Goal: Obtain resource: Obtain resource

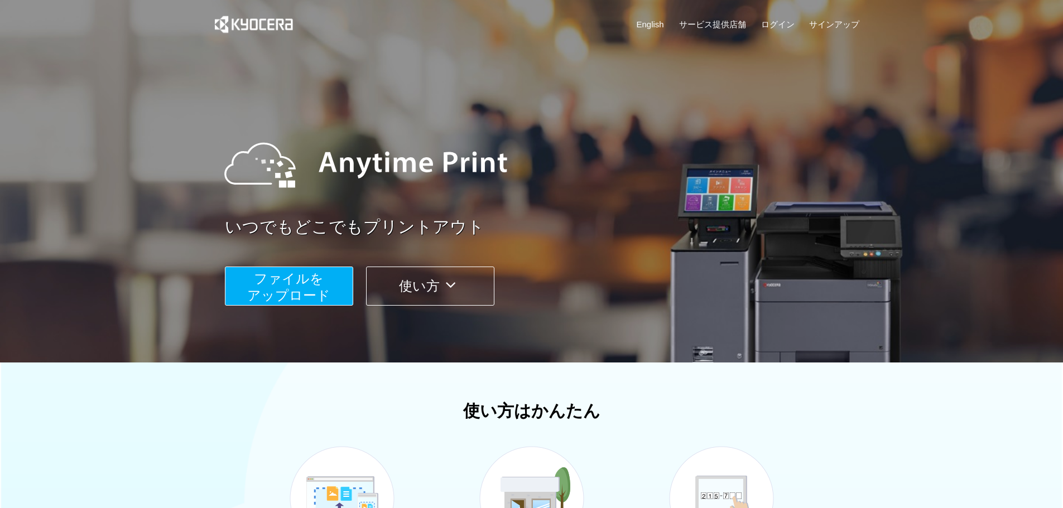
click at [311, 268] on button "ファイルを ​​アップロード" at bounding box center [289, 286] width 128 height 39
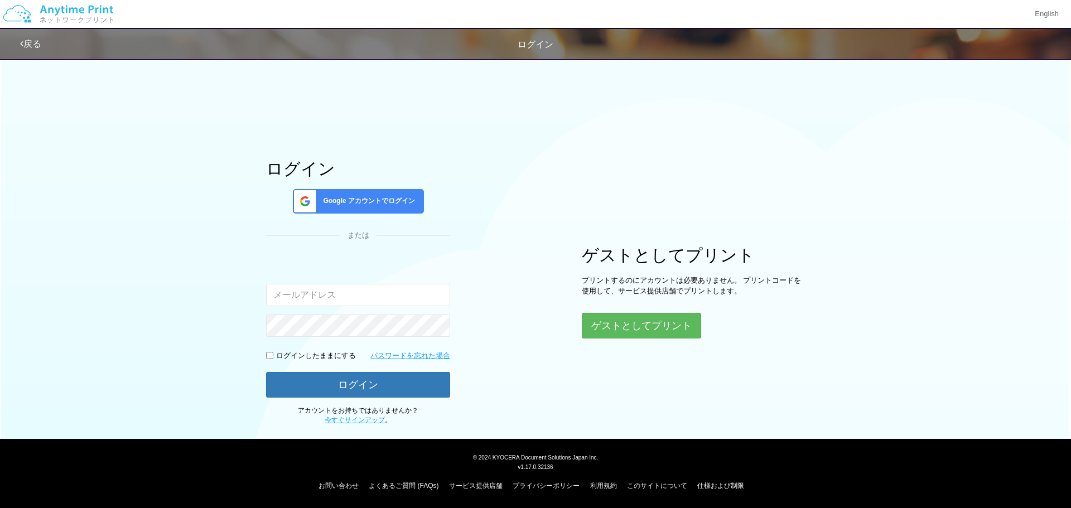
click at [652, 312] on div "ゲストとしてプリント プリントするのにアカウントは必要ありません。 プリントコードを使用して、サービス提供店舗でプリントします。 ゲストとしてプリント" at bounding box center [693, 292] width 223 height 93
click at [641, 322] on button "ゲストとしてプリント" at bounding box center [641, 326] width 118 height 25
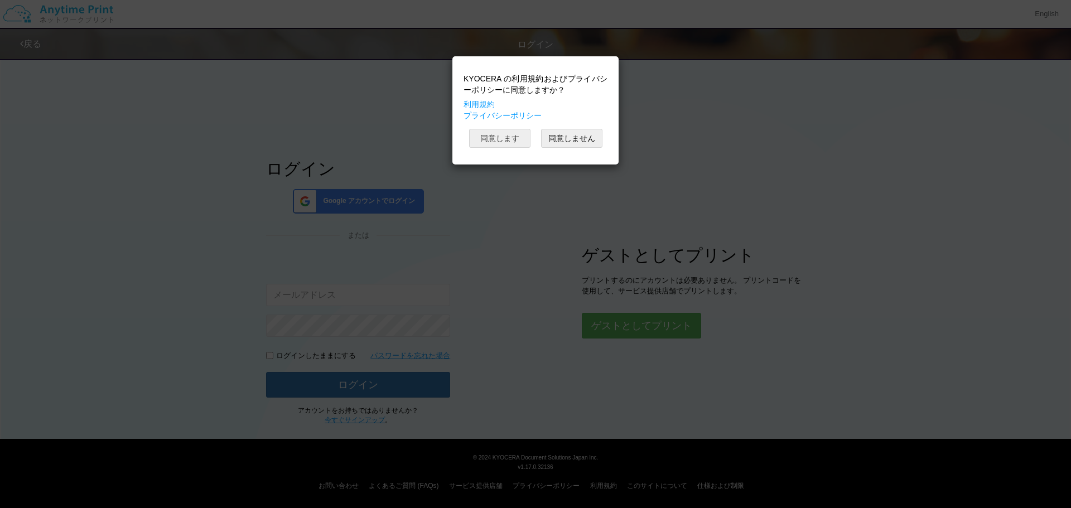
click at [504, 141] on button "同意します" at bounding box center [499, 138] width 61 height 19
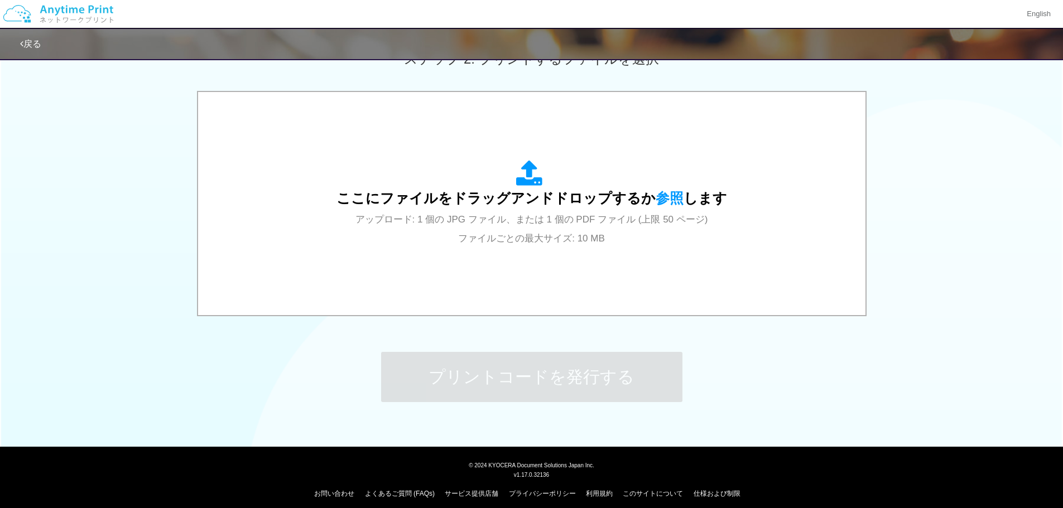
scroll to position [333, 0]
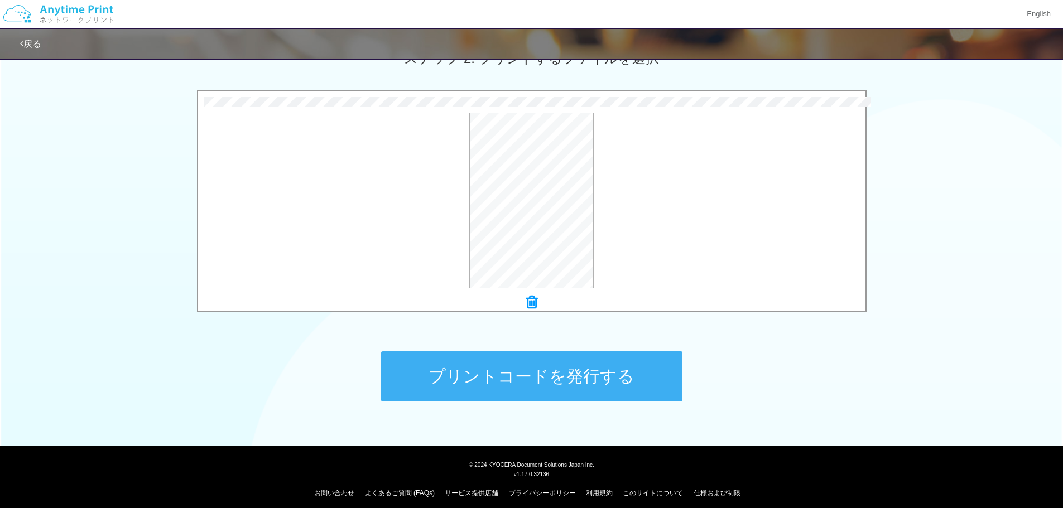
click at [549, 369] on button "プリントコードを発行する" at bounding box center [531, 376] width 301 height 50
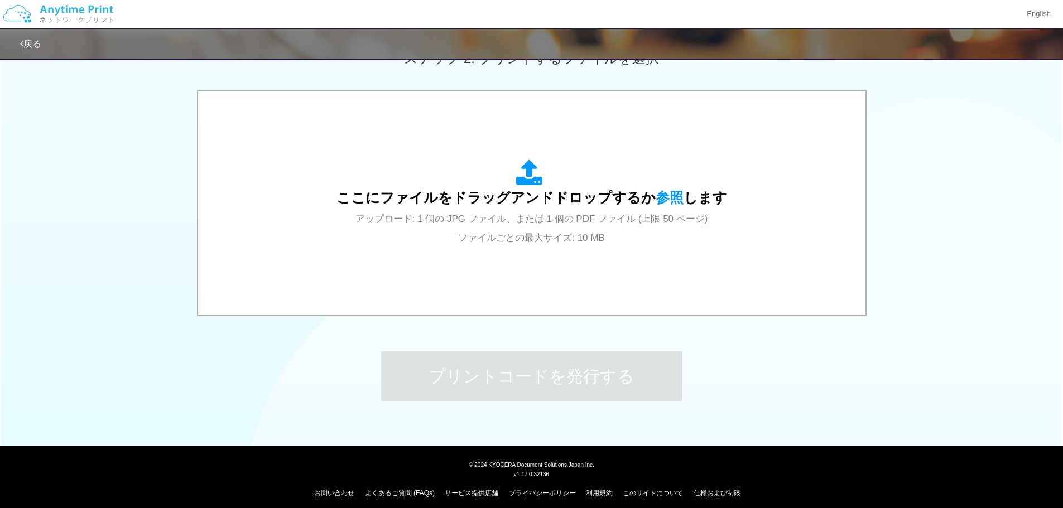
scroll to position [0, 0]
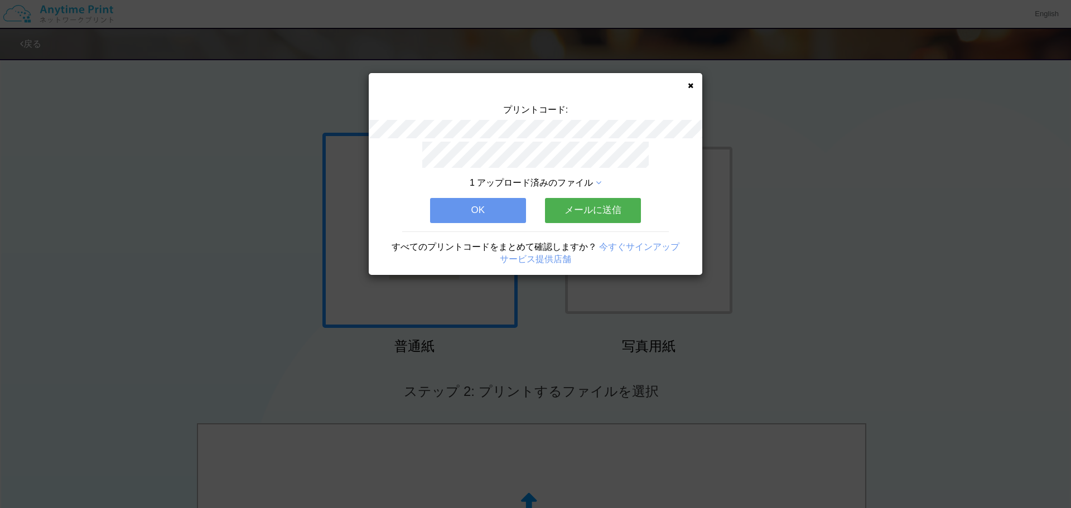
click at [492, 201] on button "OK" at bounding box center [478, 210] width 96 height 25
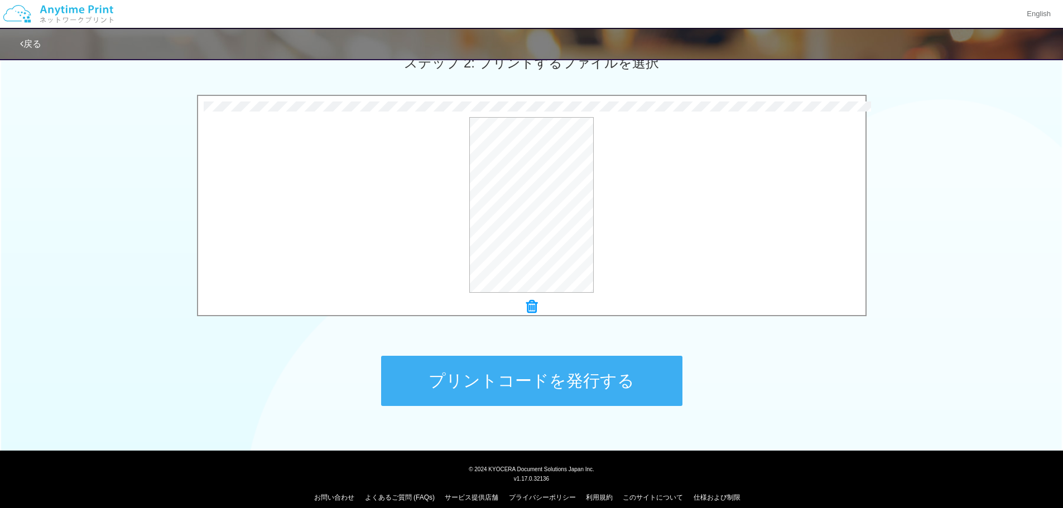
scroll to position [329, 0]
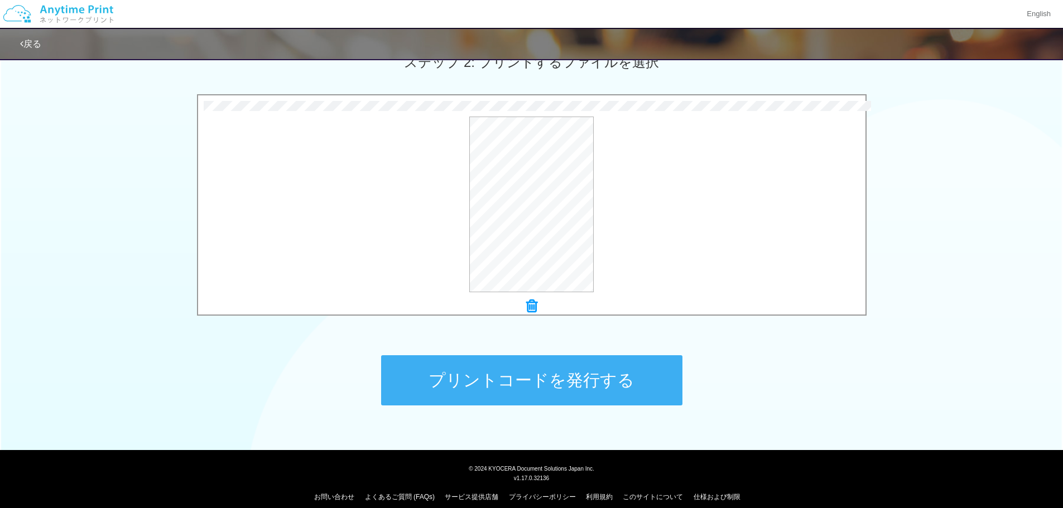
click at [545, 378] on button "プリントコードを発行する" at bounding box center [531, 380] width 301 height 50
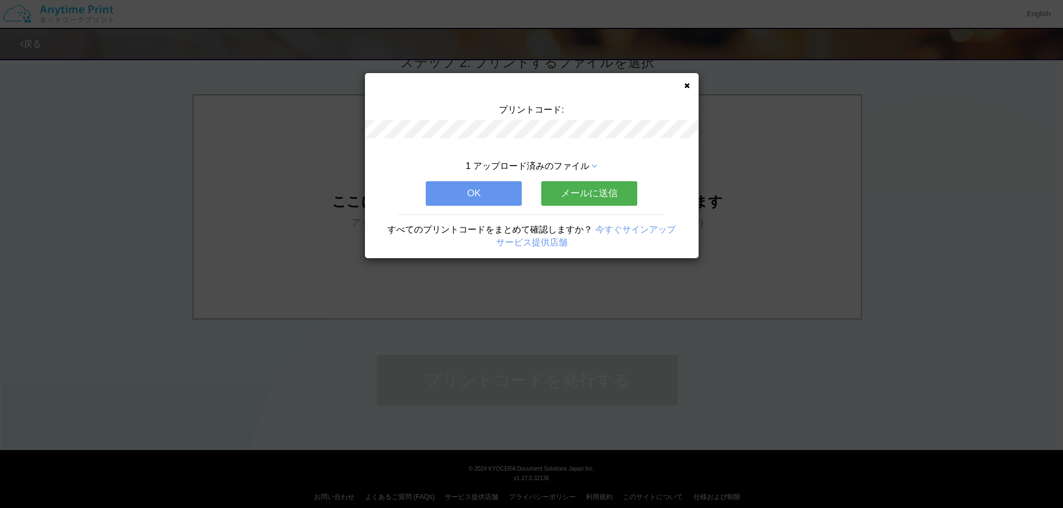
scroll to position [0, 0]
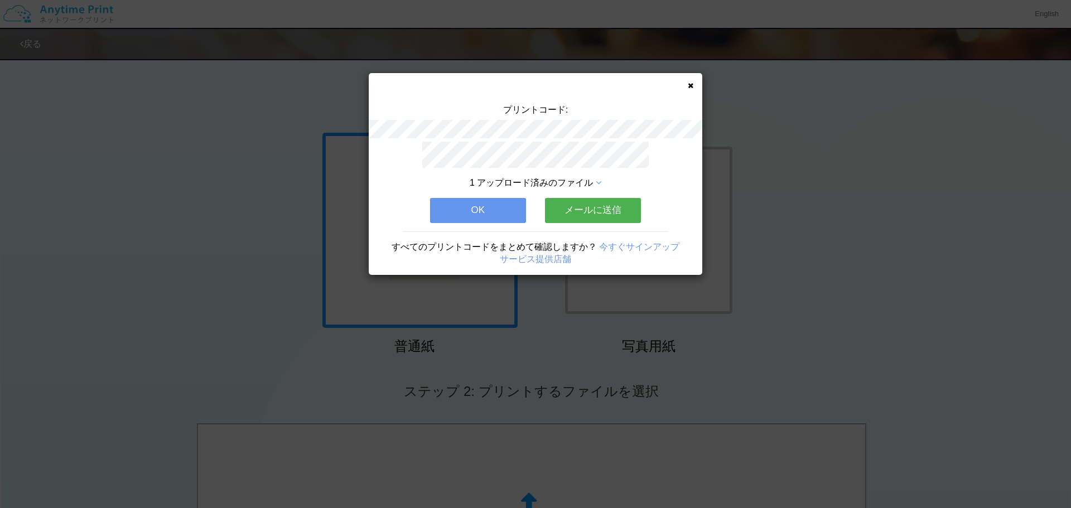
click at [470, 210] on button "OK" at bounding box center [478, 210] width 96 height 25
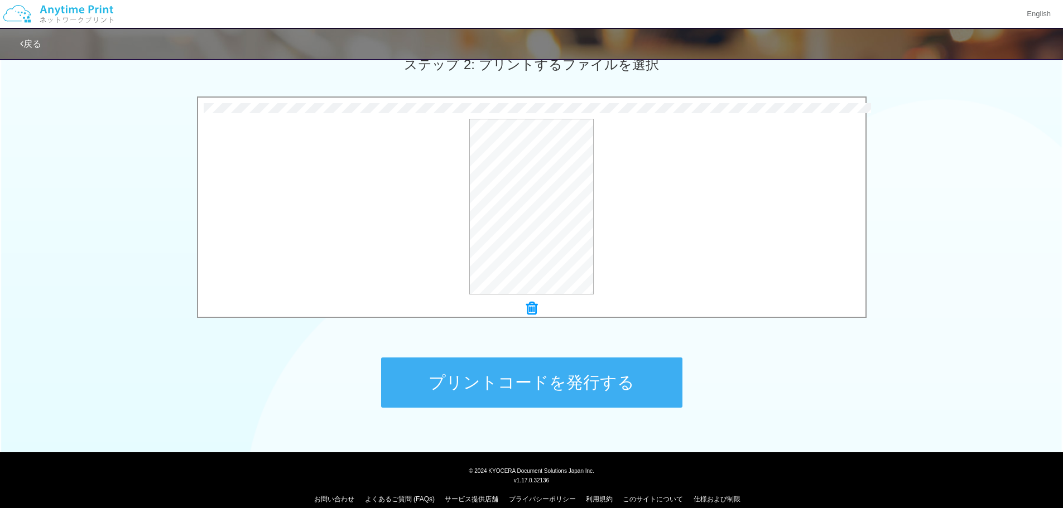
scroll to position [340, 0]
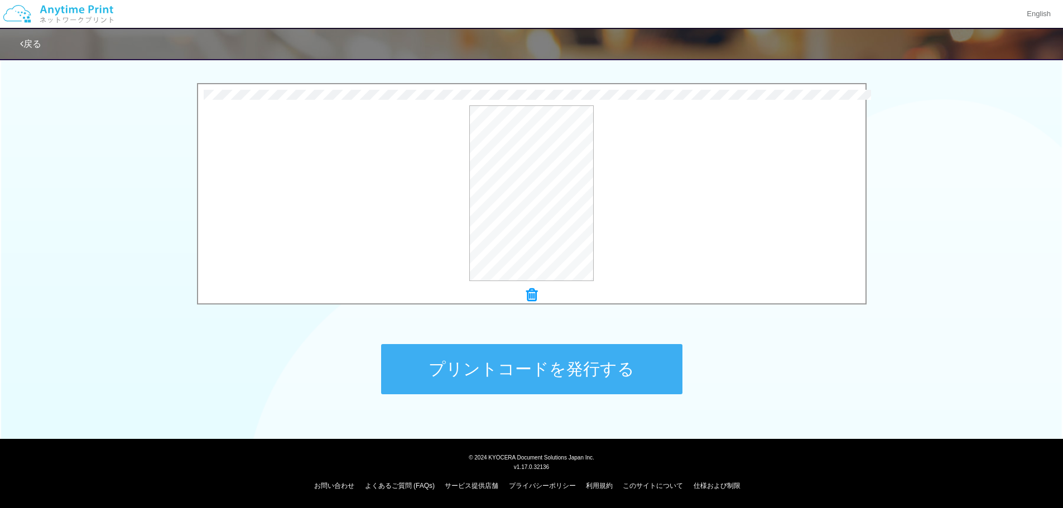
click at [467, 362] on button "プリントコードを発行する" at bounding box center [531, 369] width 301 height 50
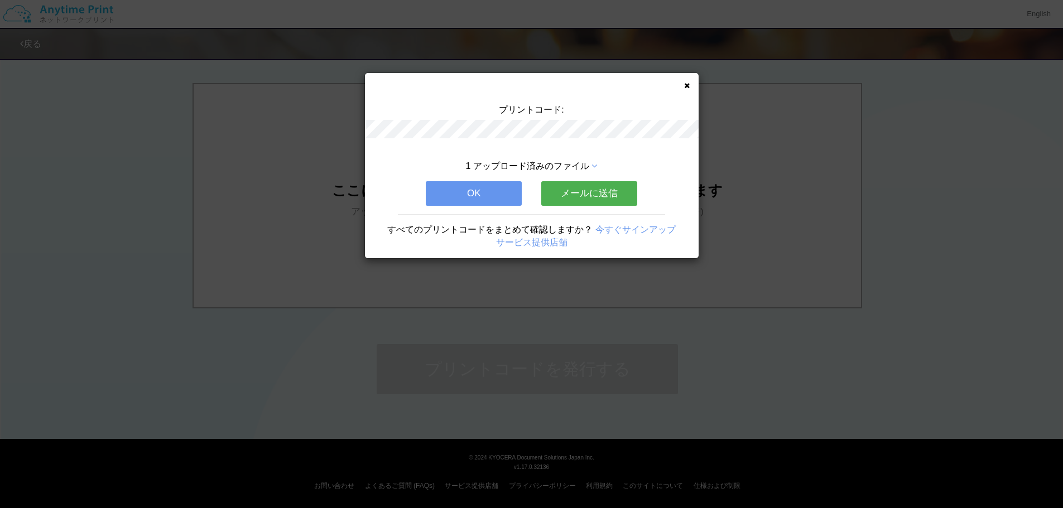
scroll to position [0, 0]
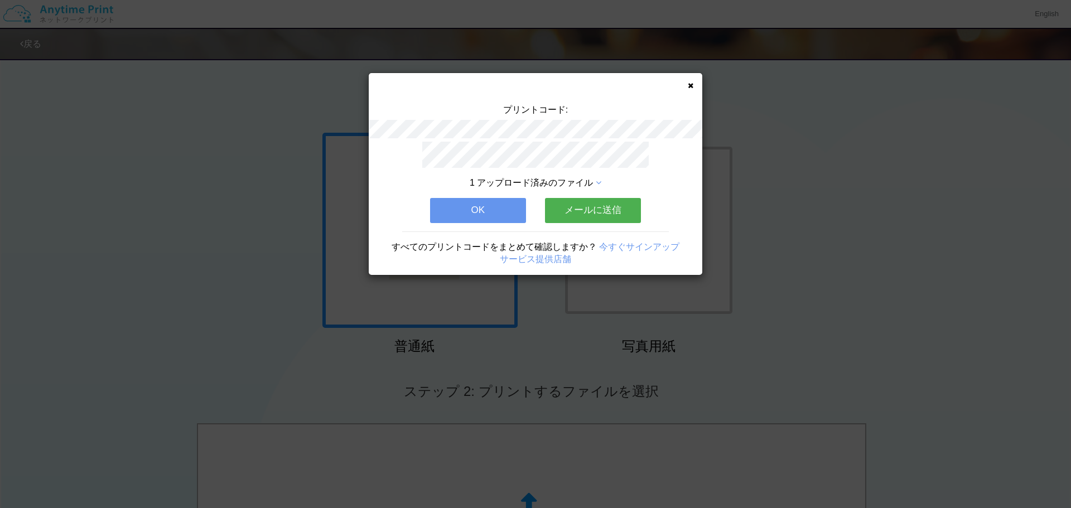
click at [691, 89] on icon at bounding box center [691, 85] width 6 height 7
